Goal: Use online tool/utility: Utilize a website feature to perform a specific function

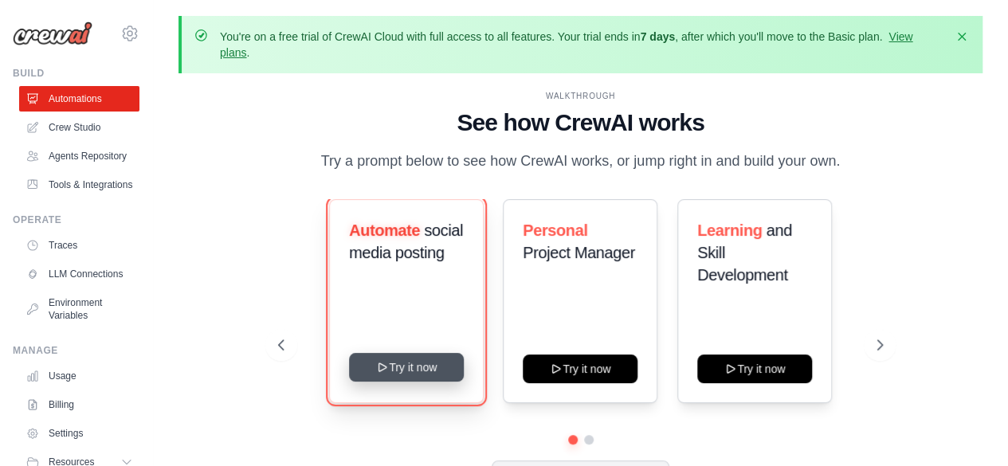
click at [419, 371] on button "Try it now" at bounding box center [406, 367] width 115 height 29
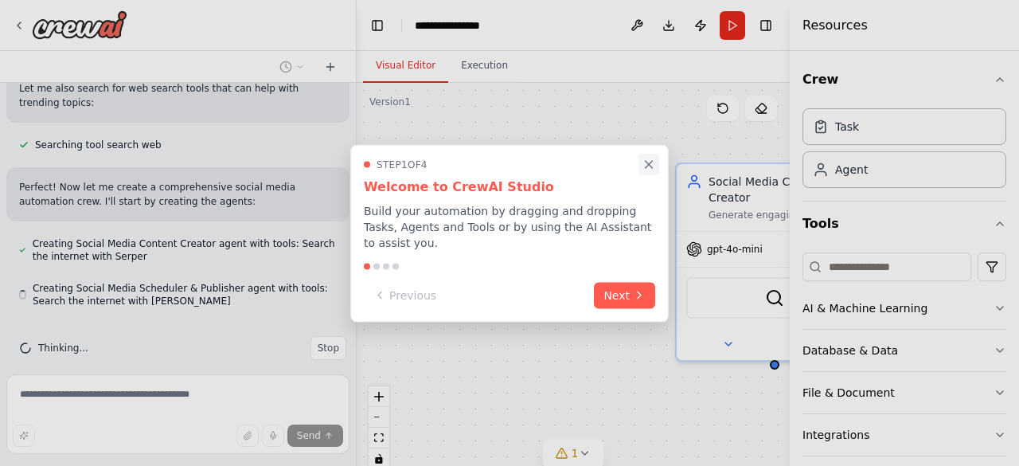
scroll to position [541, 0]
click at [644, 171] on icon "Close walkthrough" at bounding box center [649, 164] width 14 height 14
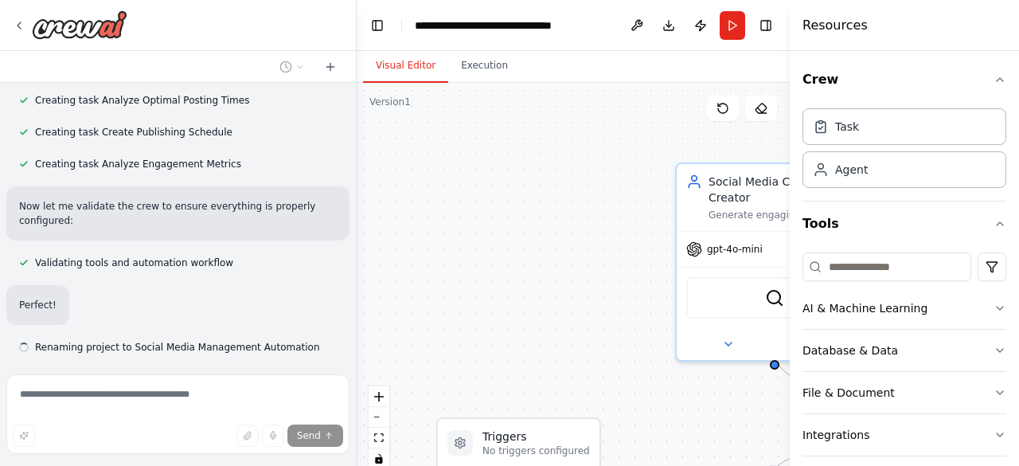
scroll to position [979, 0]
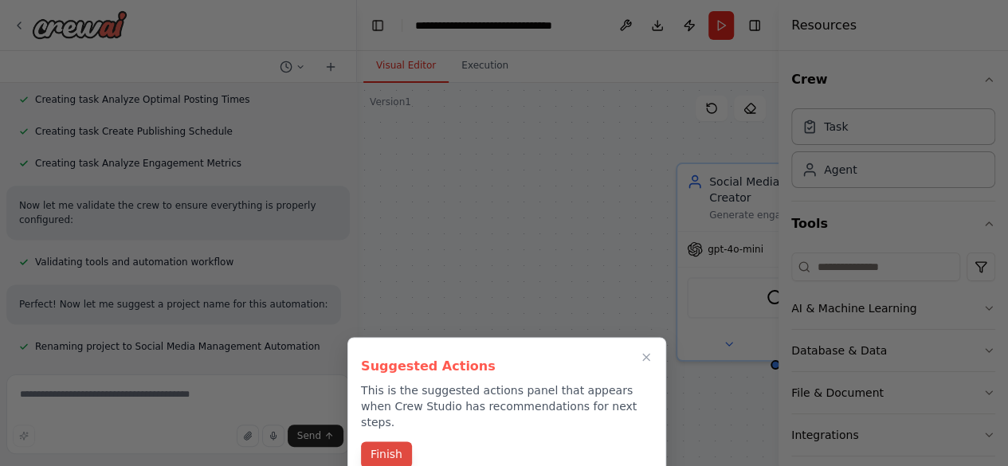
click at [382, 441] on button "Finish" at bounding box center [386, 454] width 51 height 26
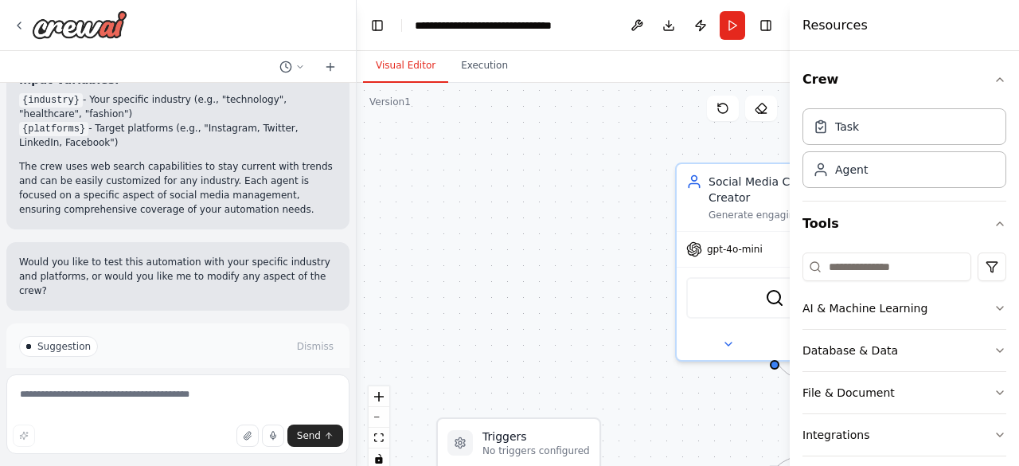
scroll to position [1806, 0]
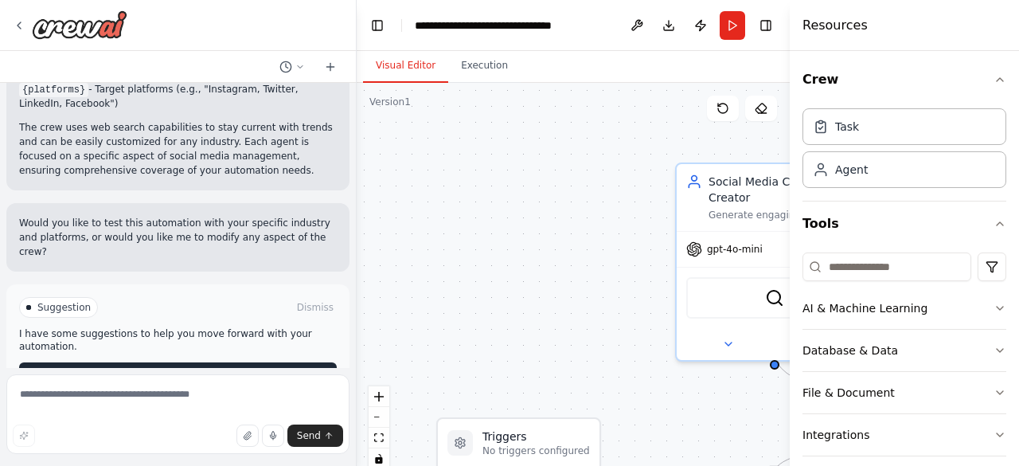
click at [204, 369] on span "Run Automation" at bounding box center [185, 375] width 77 height 13
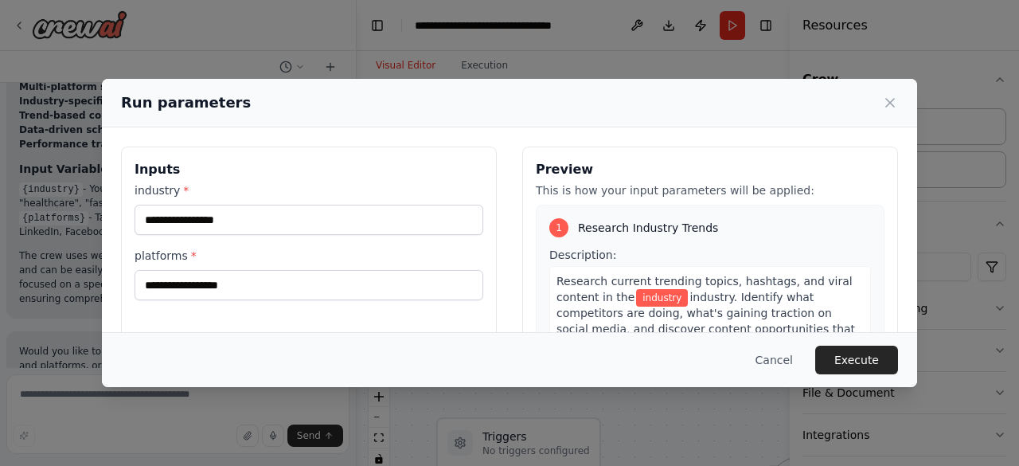
click at [204, 331] on div "Inputs industry * platforms *" at bounding box center [309, 336] width 376 height 378
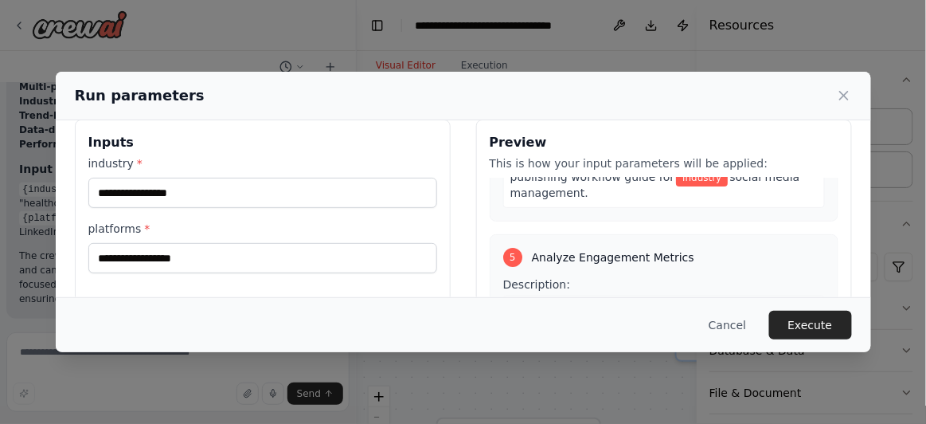
scroll to position [0, 0]
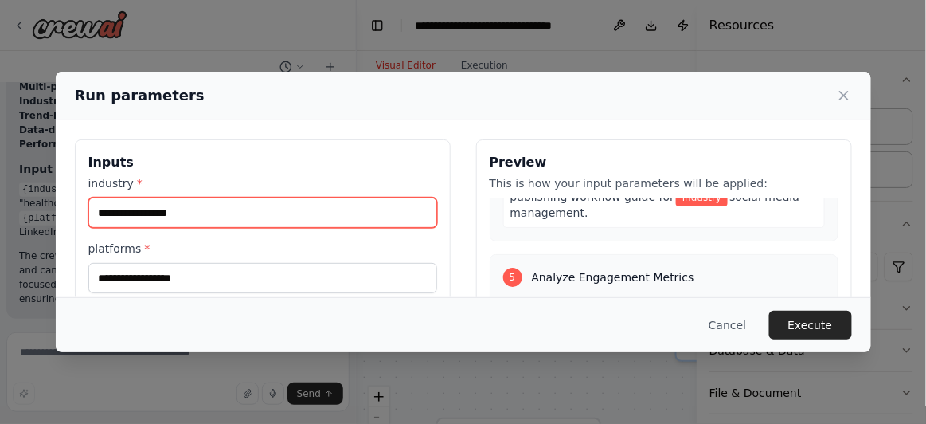
click at [281, 210] on input "industry *" at bounding box center [262, 213] width 349 height 30
